Goal: Find specific page/section: Find specific page/section

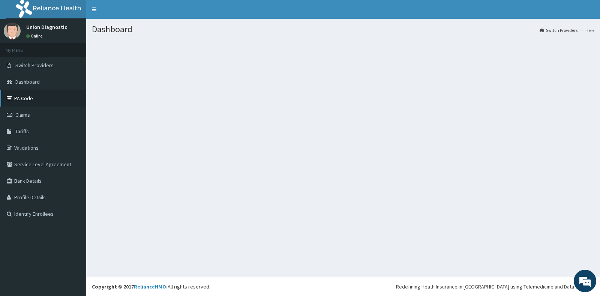
click at [25, 100] on link "PA Code" at bounding box center [43, 98] width 86 height 16
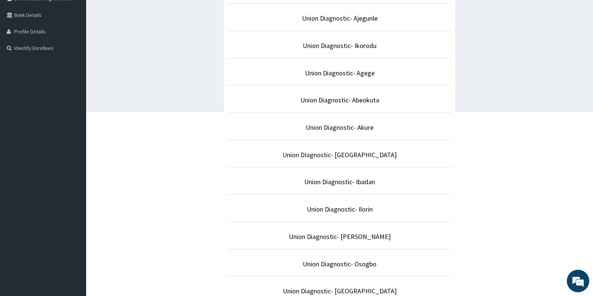
scroll to position [225, 0]
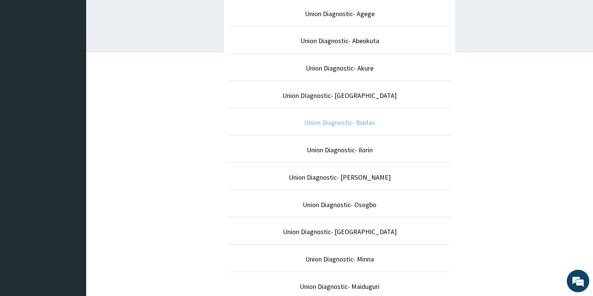
click at [342, 122] on link "Union Diagnostic- Ibadan" at bounding box center [339, 122] width 71 height 9
